Goal: Information Seeking & Learning: Learn about a topic

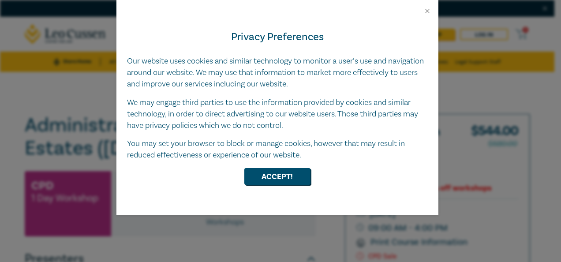
click at [426, 15] on div "Privacy Preferences Our website uses cookies and similar technology to monitor …" at bounding box center [277, 115] width 322 height 200
click at [427, 11] on button "Close" at bounding box center [427, 11] width 8 height 8
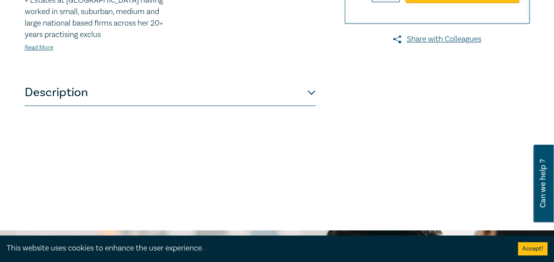
scroll to position [397, 0]
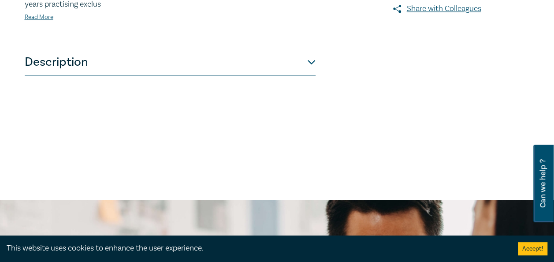
click at [224, 67] on button "Description" at bounding box center [170, 62] width 291 height 26
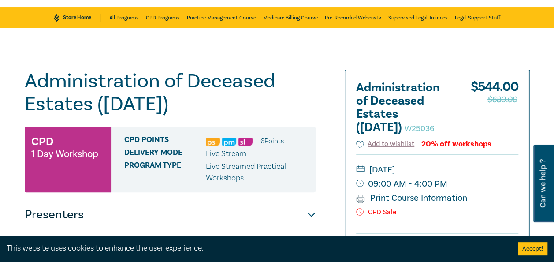
scroll to position [44, 0]
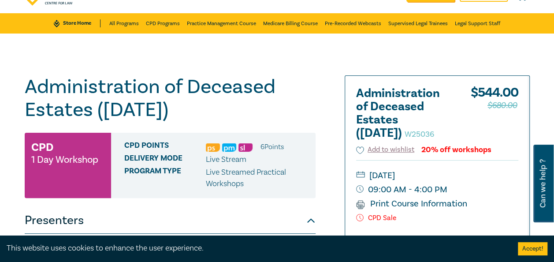
scroll to position [88, 0]
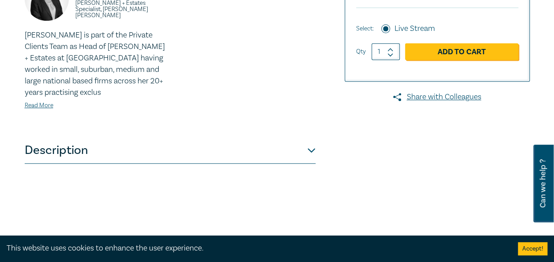
scroll to position [397, 0]
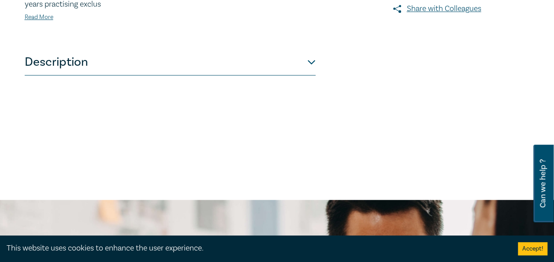
drag, startPoint x: 102, startPoint y: 145, endPoint x: 359, endPoint y: 137, distance: 256.6
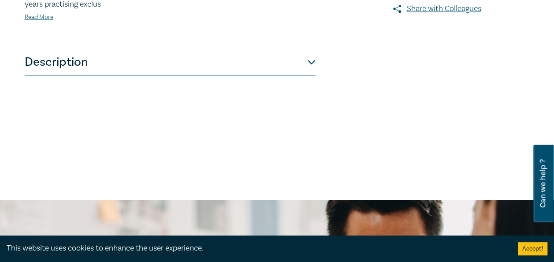
click at [305, 63] on button "Description" at bounding box center [170, 62] width 291 height 26
click at [45, 58] on button "Description" at bounding box center [170, 62] width 291 height 26
click at [55, 66] on button "Description" at bounding box center [170, 62] width 291 height 26
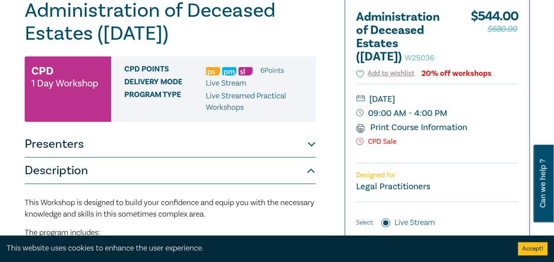
scroll to position [44, 0]
